Goal: Task Accomplishment & Management: Use online tool/utility

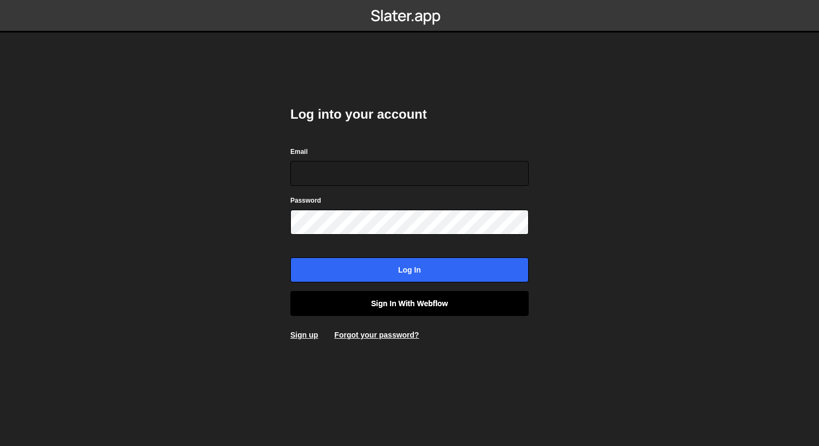
click at [361, 306] on link "Sign in with Webflow" at bounding box center [409, 303] width 238 height 25
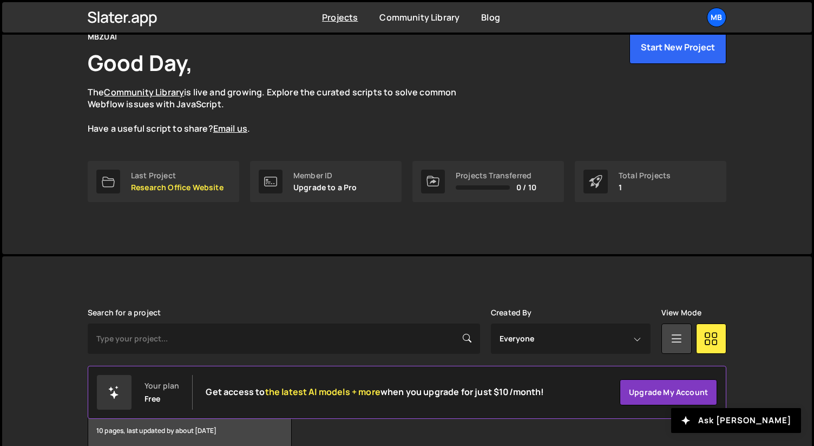
scroll to position [112, 0]
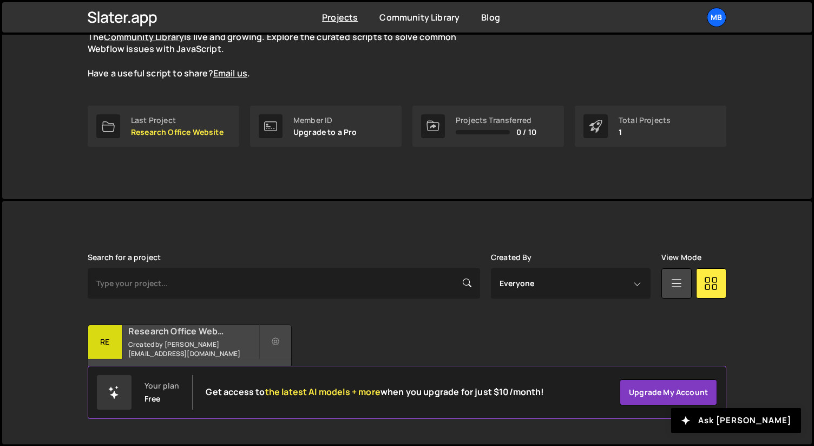
click at [223, 337] on h2 "Research Office Website" at bounding box center [193, 331] width 130 height 12
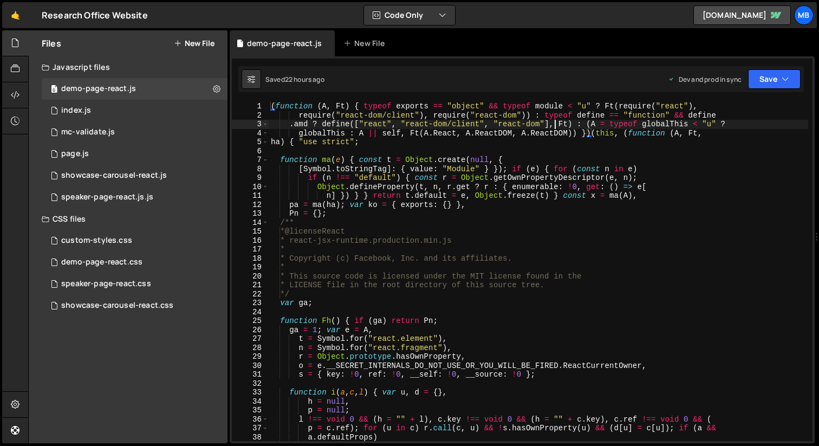
click at [556, 122] on div "( function ( A , Ft ) { typeof exports == "object" && typeof module < "u" ? Ft …" at bounding box center [538, 280] width 539 height 357
type textarea ".DemoPage = { initDemoPage: ST } }));"
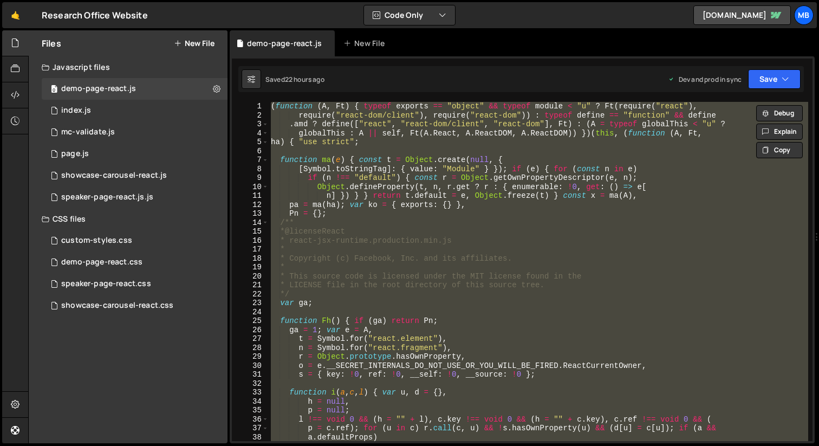
paste textarea
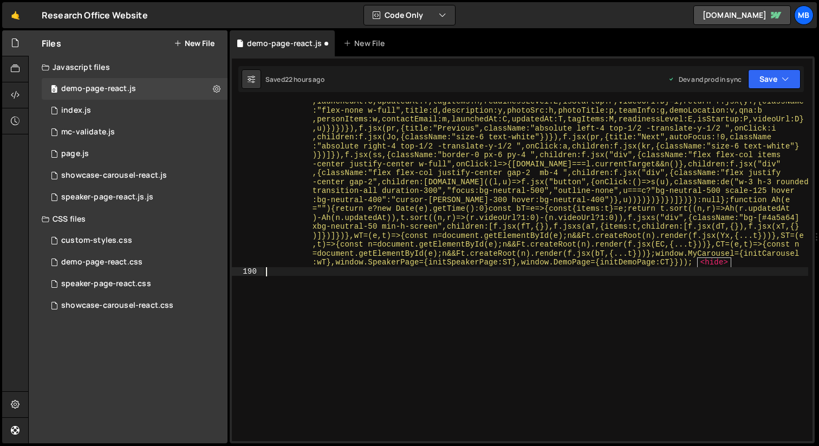
scroll to position [17404, 0]
click at [771, 85] on button "Save" at bounding box center [774, 78] width 53 height 19
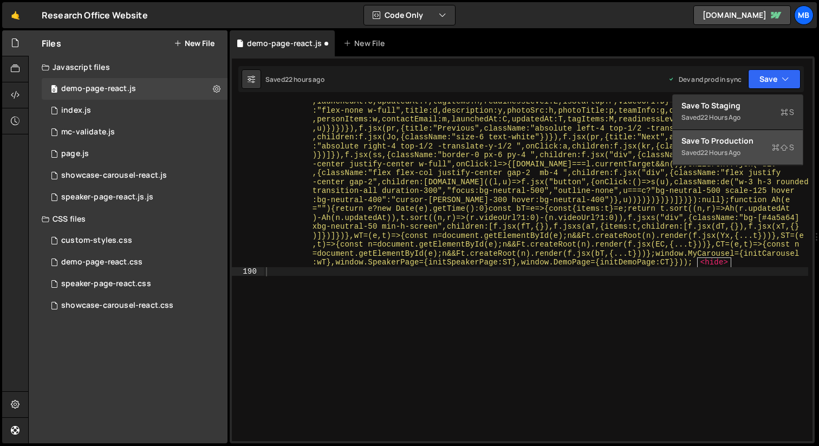
click at [749, 153] on div "Saved 22 hours ago" at bounding box center [737, 152] width 113 height 13
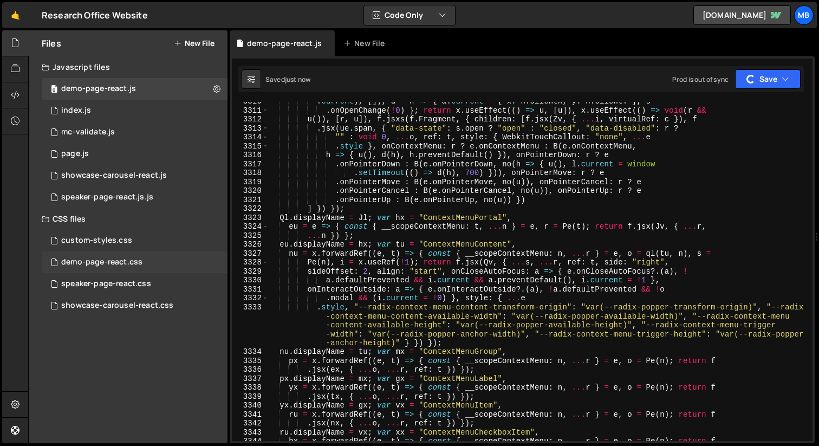
click at [133, 259] on div "demo-page-react.css" at bounding box center [101, 262] width 81 height 10
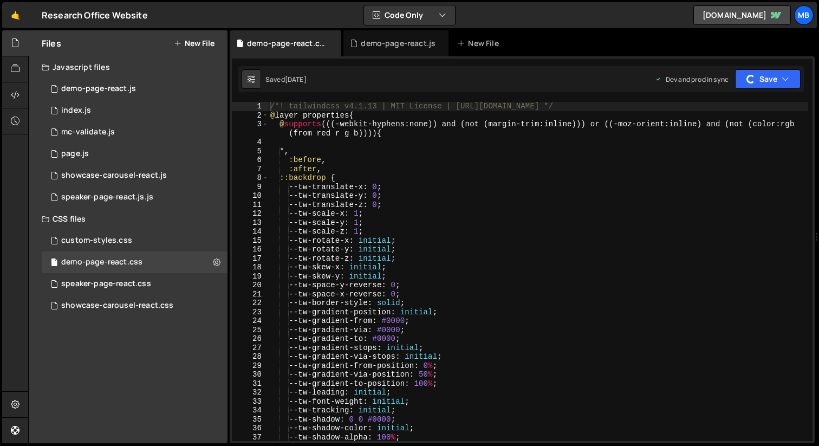
click at [556, 186] on div "/*! tailwindcss v4.1.13 | MIT License | https://tailwindcss.com */ @ layer prop…" at bounding box center [538, 280] width 540 height 357
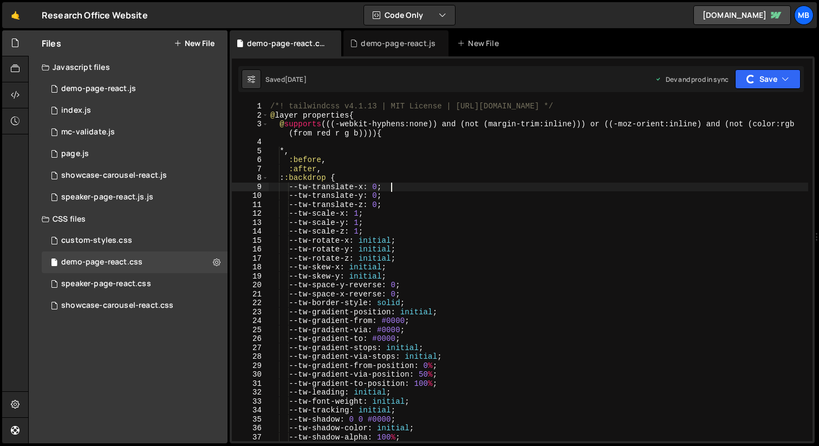
type textarea "}"
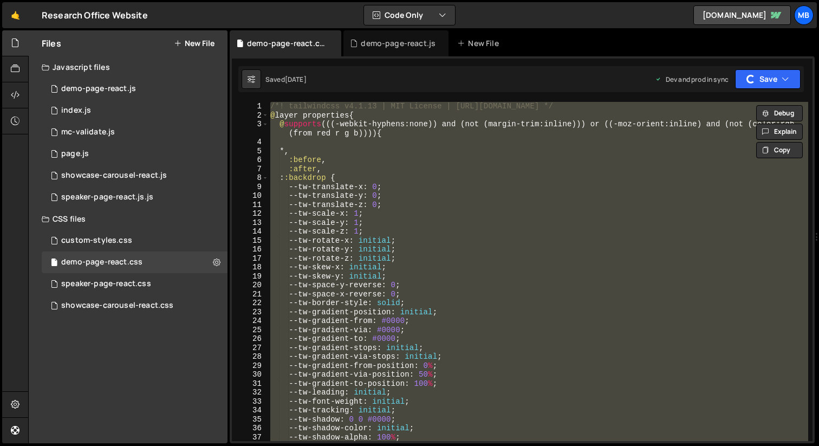
paste textarea
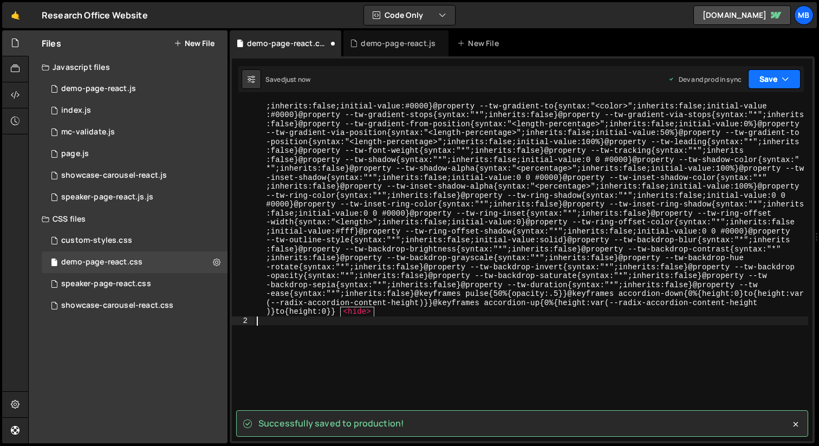
click at [766, 78] on button "Save" at bounding box center [774, 78] width 53 height 19
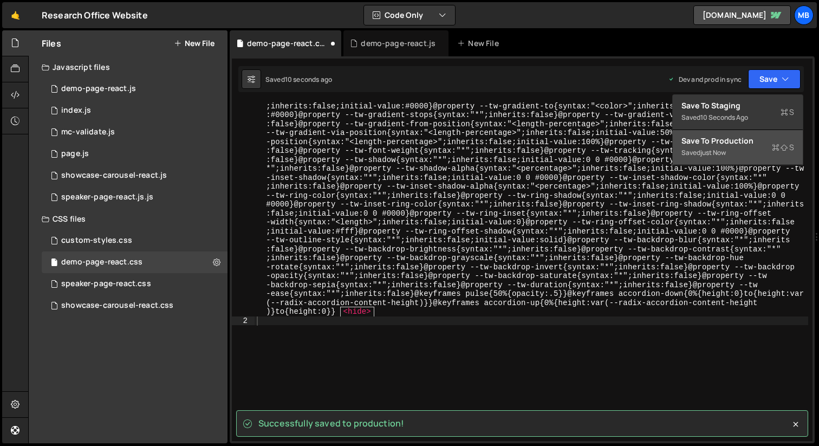
click at [764, 149] on div "Saved just now" at bounding box center [737, 152] width 113 height 13
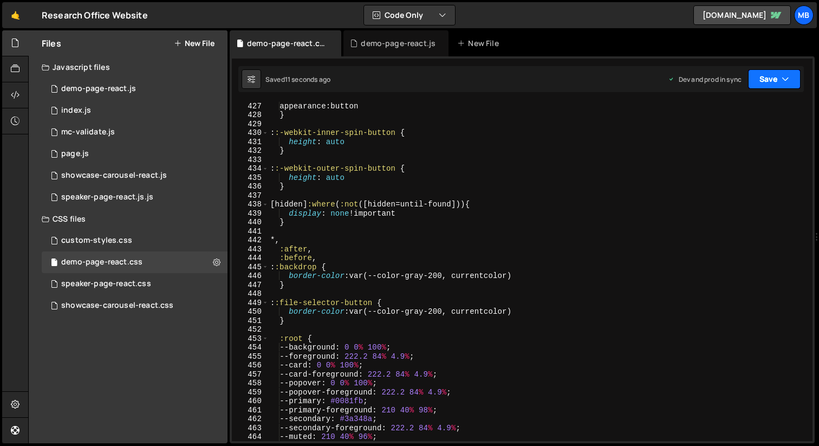
click at [776, 84] on button "Save" at bounding box center [774, 78] width 53 height 19
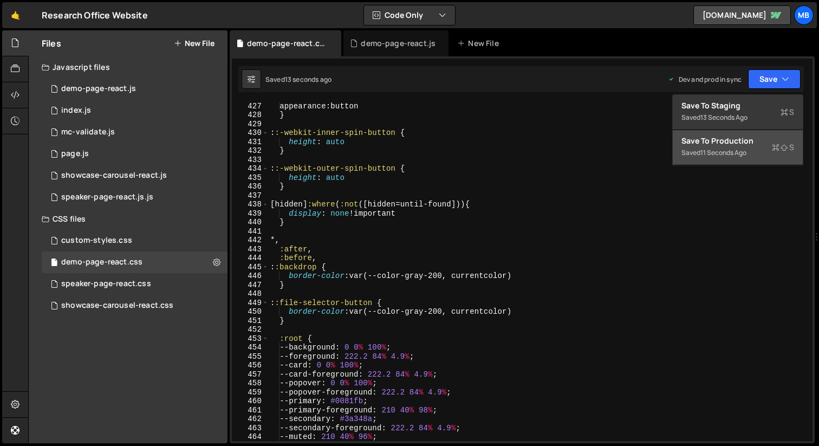
click at [750, 140] on div "Save to Production S" at bounding box center [737, 140] width 113 height 11
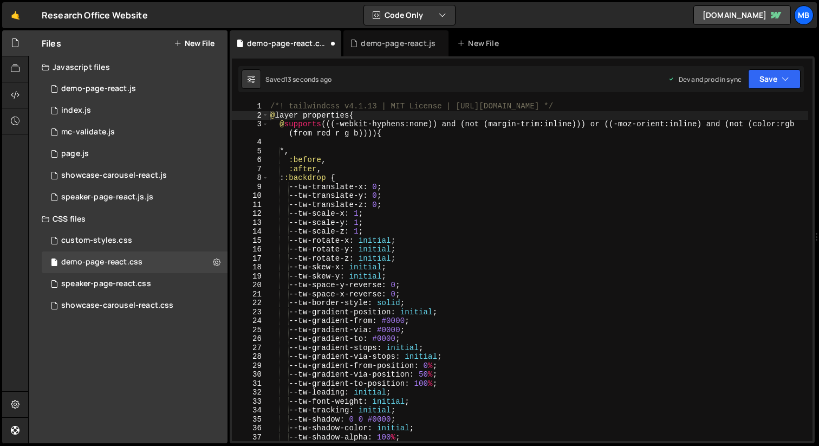
scroll to position [0, 0]
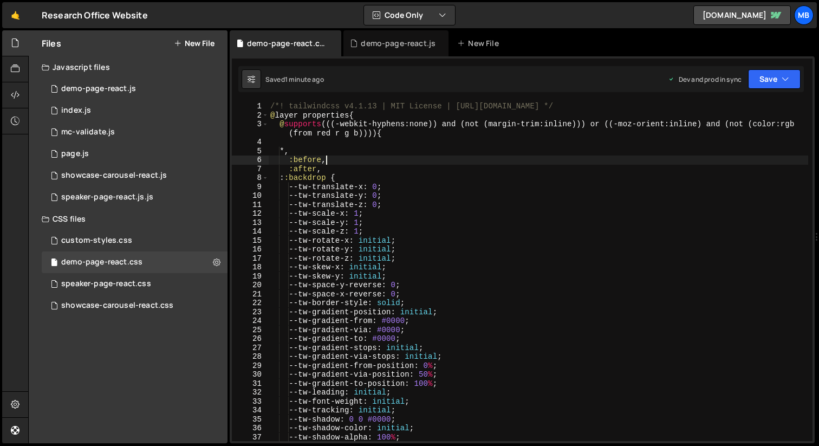
click at [382, 157] on div "/*! tailwindcss v4.1.13 | MIT License | https://tailwindcss.com */ @ layer prop…" at bounding box center [538, 280] width 540 height 357
type textarea "}"
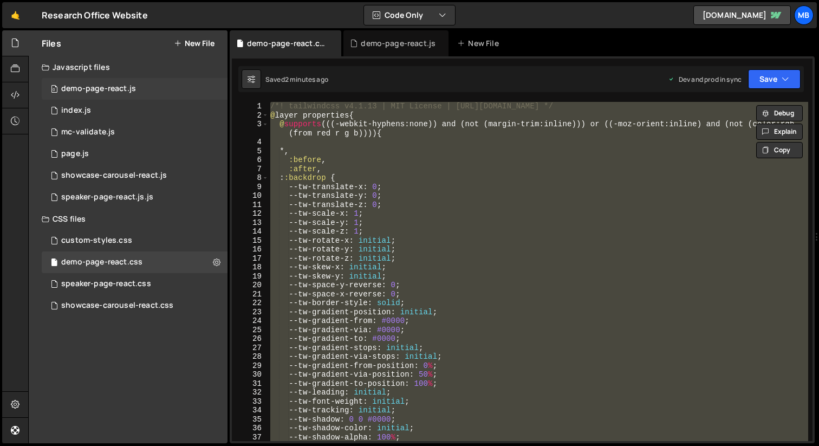
click at [133, 84] on div "demo-page-react.js" at bounding box center [98, 89] width 75 height 10
click at [128, 91] on div "demo-page-react.js" at bounding box center [98, 89] width 75 height 10
click at [101, 108] on div "1 index.js 0" at bounding box center [135, 111] width 186 height 22
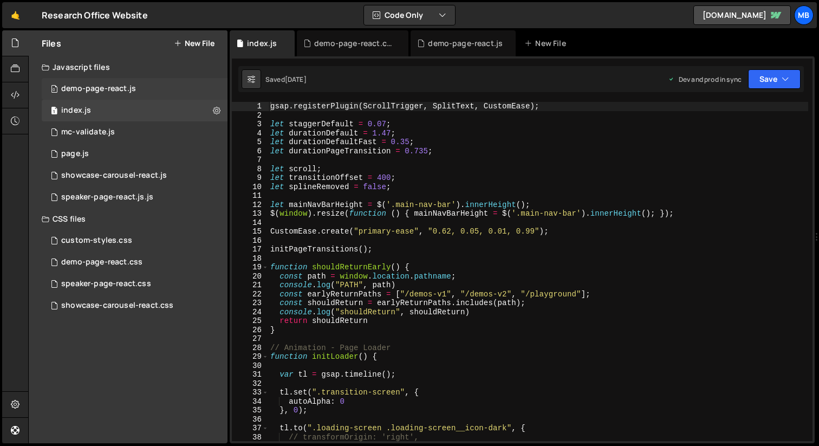
click at [135, 97] on div "0 demo-page-react.js 0" at bounding box center [135, 89] width 186 height 22
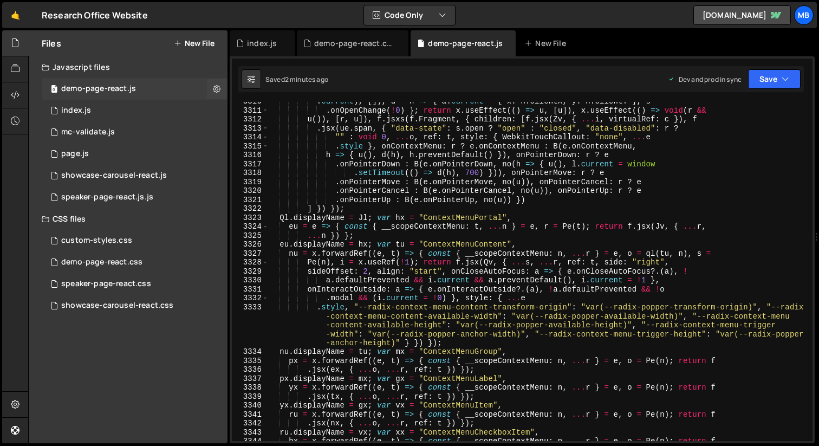
click at [135, 97] on div "0 demo-page-react.js 0" at bounding box center [135, 89] width 186 height 22
click at [477, 137] on div ". current ) , [ ]) , d = h => { a . current = { x : h . clientX , y : h . clien…" at bounding box center [538, 275] width 540 height 357
type textarea ".DemoPage = { initDemoPage: CT } }));"
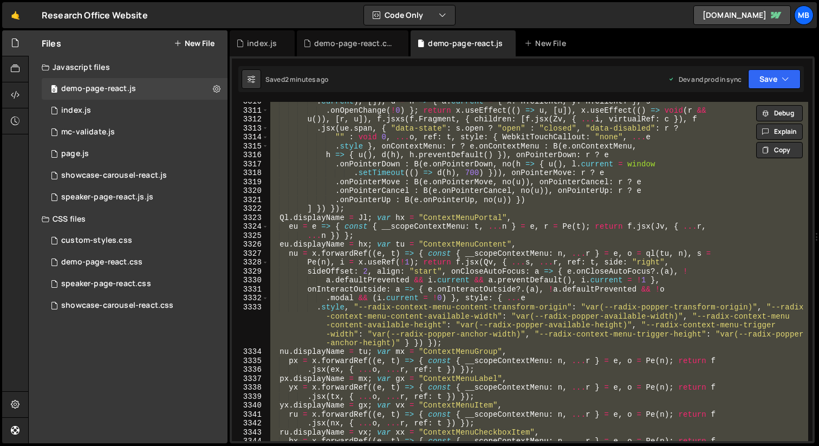
paste textarea
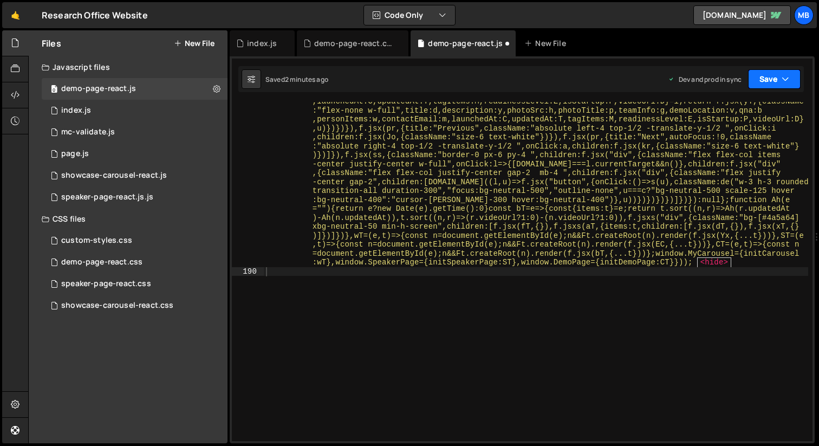
click at [761, 77] on button "Save" at bounding box center [774, 78] width 53 height 19
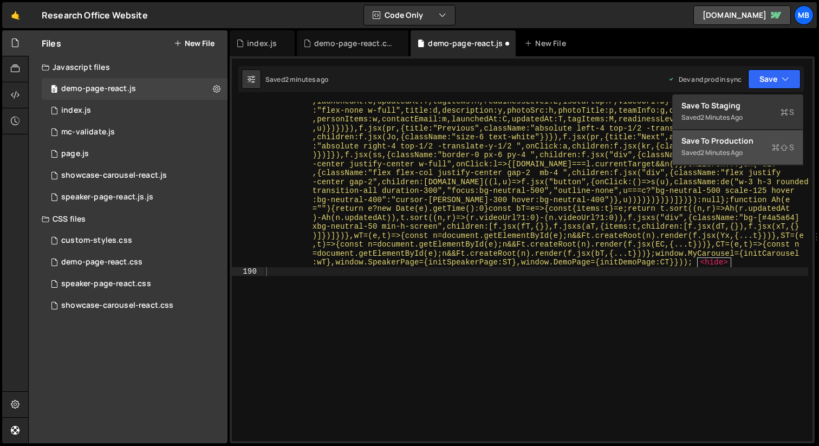
click at [733, 144] on div "Save to Production S" at bounding box center [737, 140] width 113 height 11
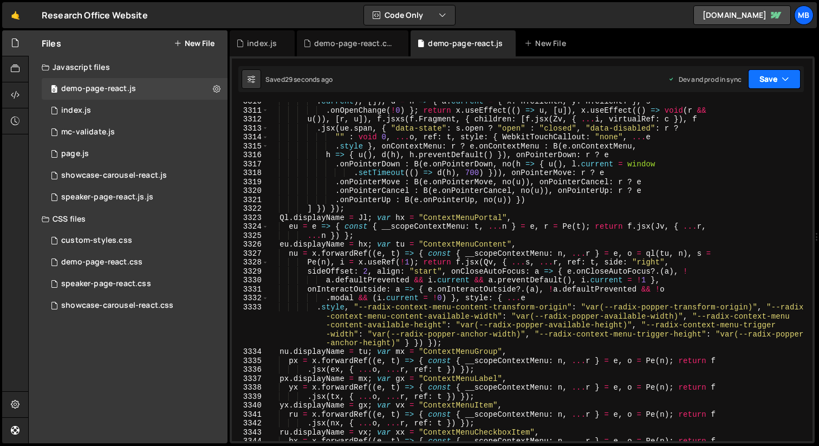
click at [772, 77] on button "Save" at bounding box center [774, 78] width 53 height 19
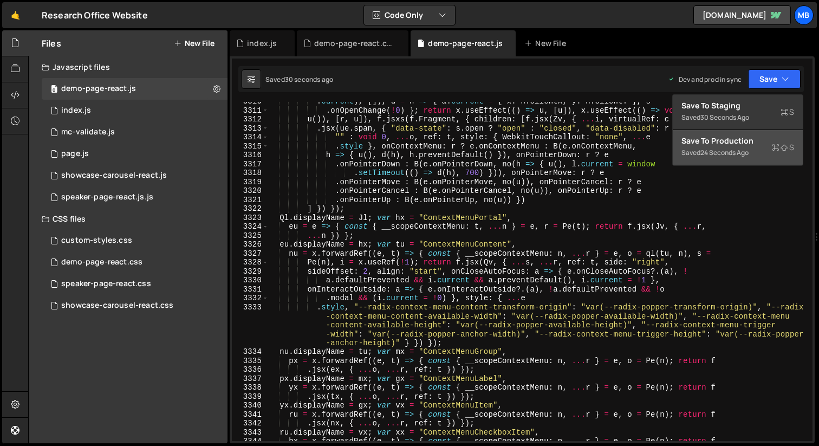
click at [711, 154] on div "24 seconds ago" at bounding box center [724, 152] width 48 height 9
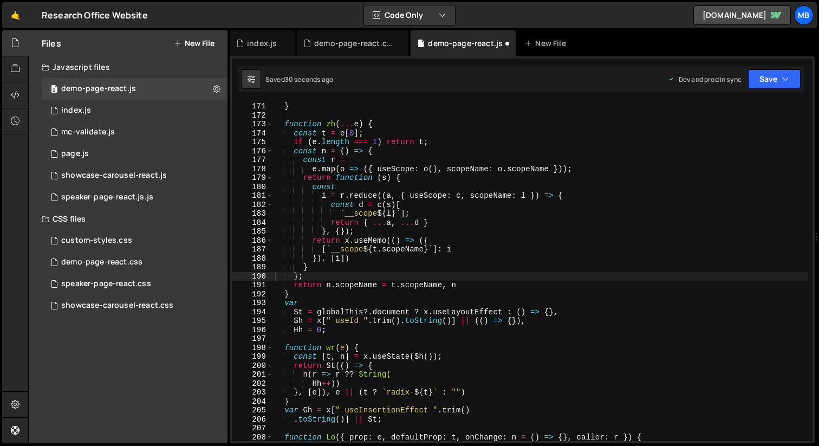
scroll to position [197, 0]
